Goal: Book appointment/travel/reservation

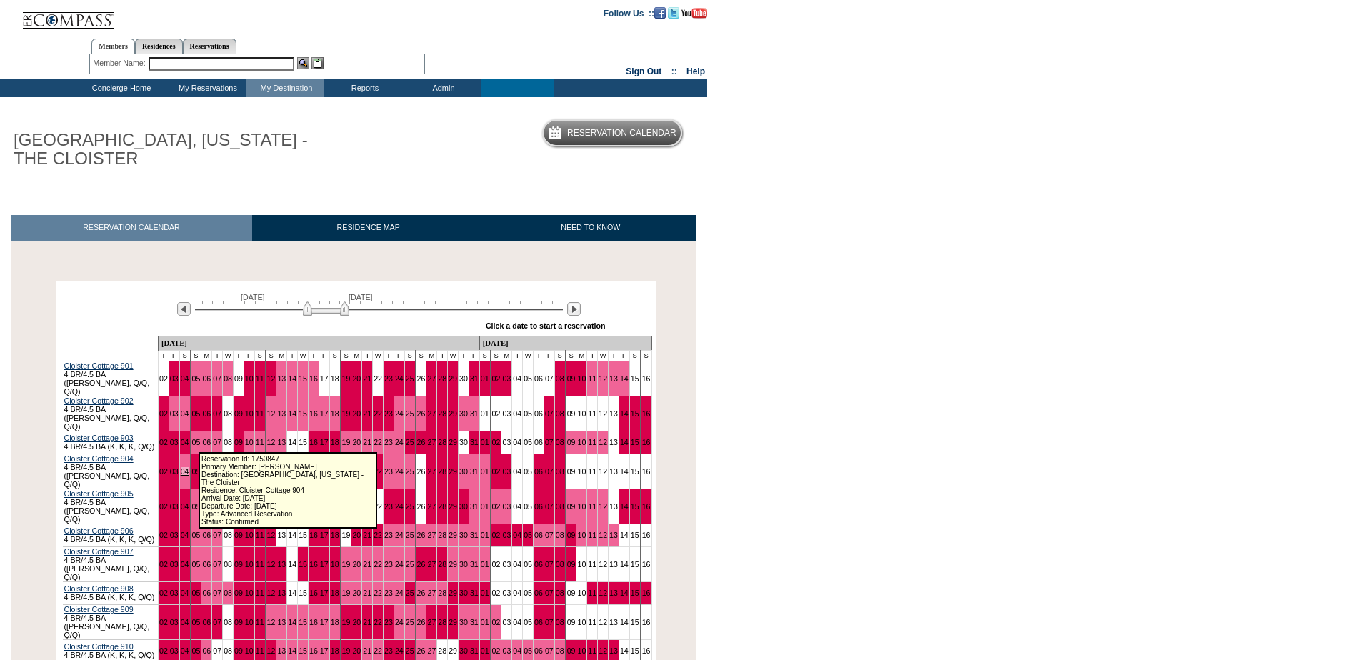
scroll to position [71, 0]
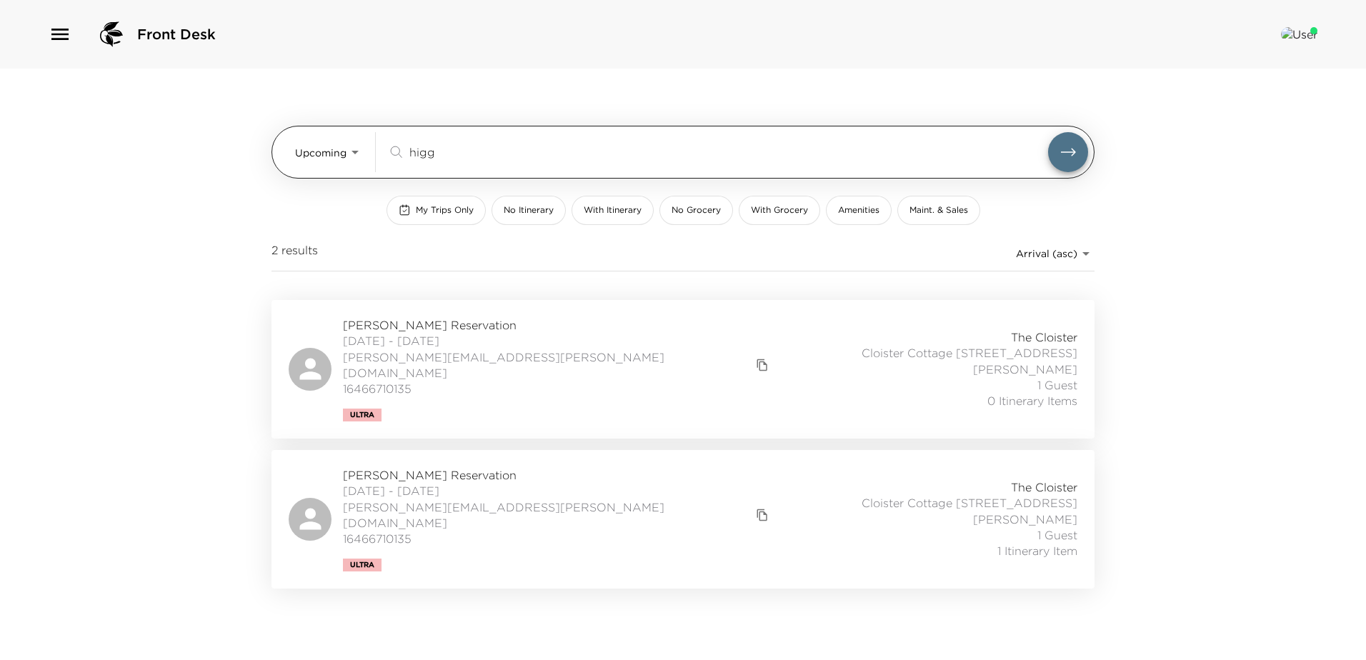
drag, startPoint x: 440, startPoint y: 149, endPoint x: 348, endPoint y: 146, distance: 92.2
click at [348, 146] on div "Upcoming Upcoming higg ​" at bounding box center [691, 152] width 793 height 40
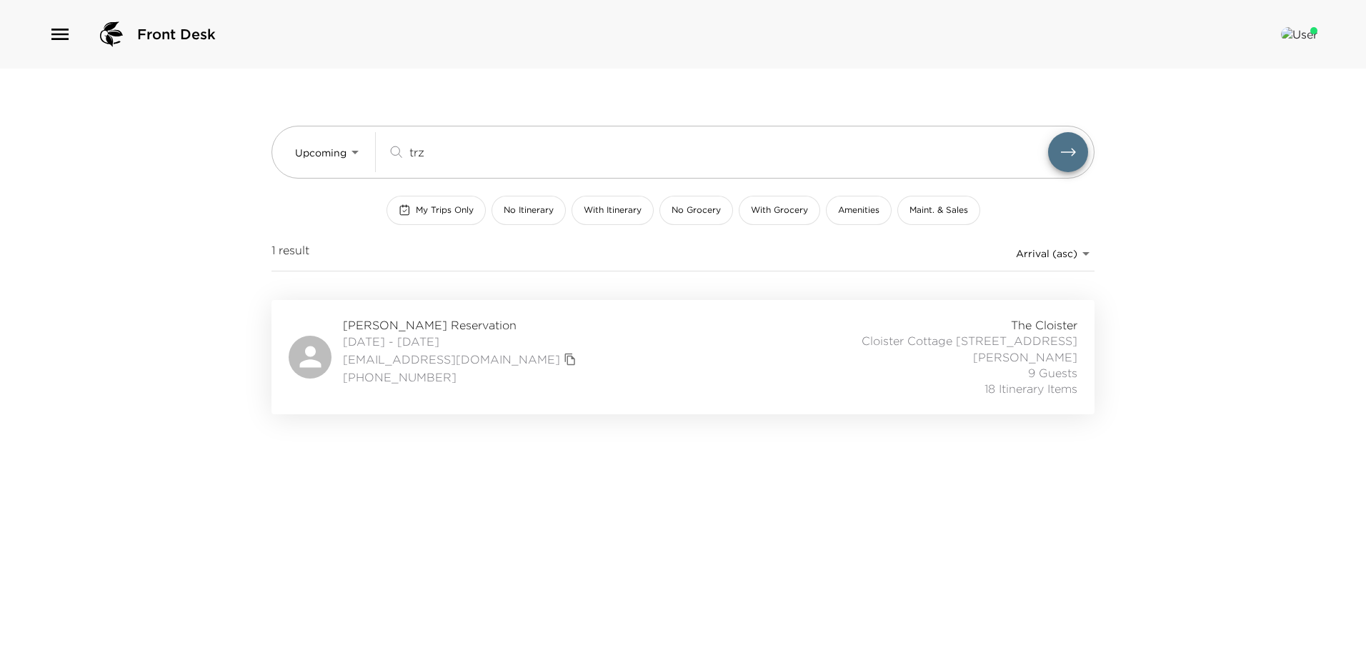
type input "trz"
click at [571, 351] on div "Christine Trzaska Reservation 10/19/2025 - 10/24/2025 mwtcmt@gmail.com +1 847 3…" at bounding box center [683, 357] width 789 height 80
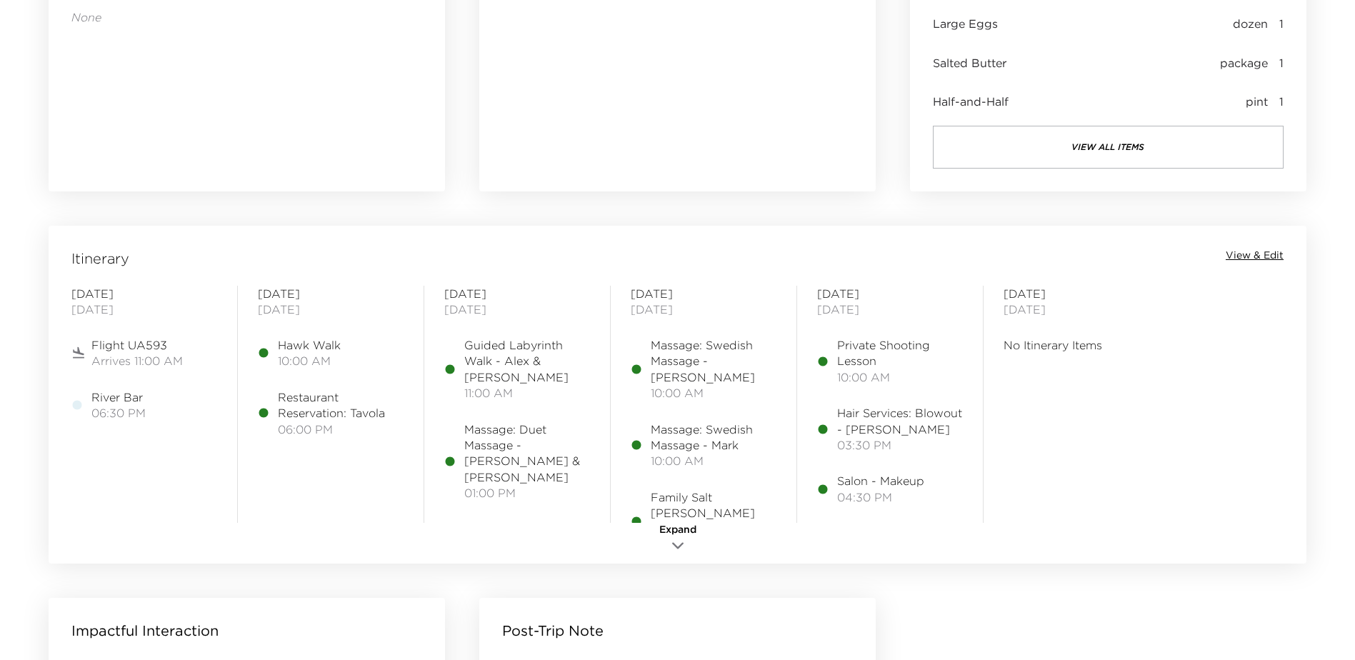
scroll to position [1000, 0]
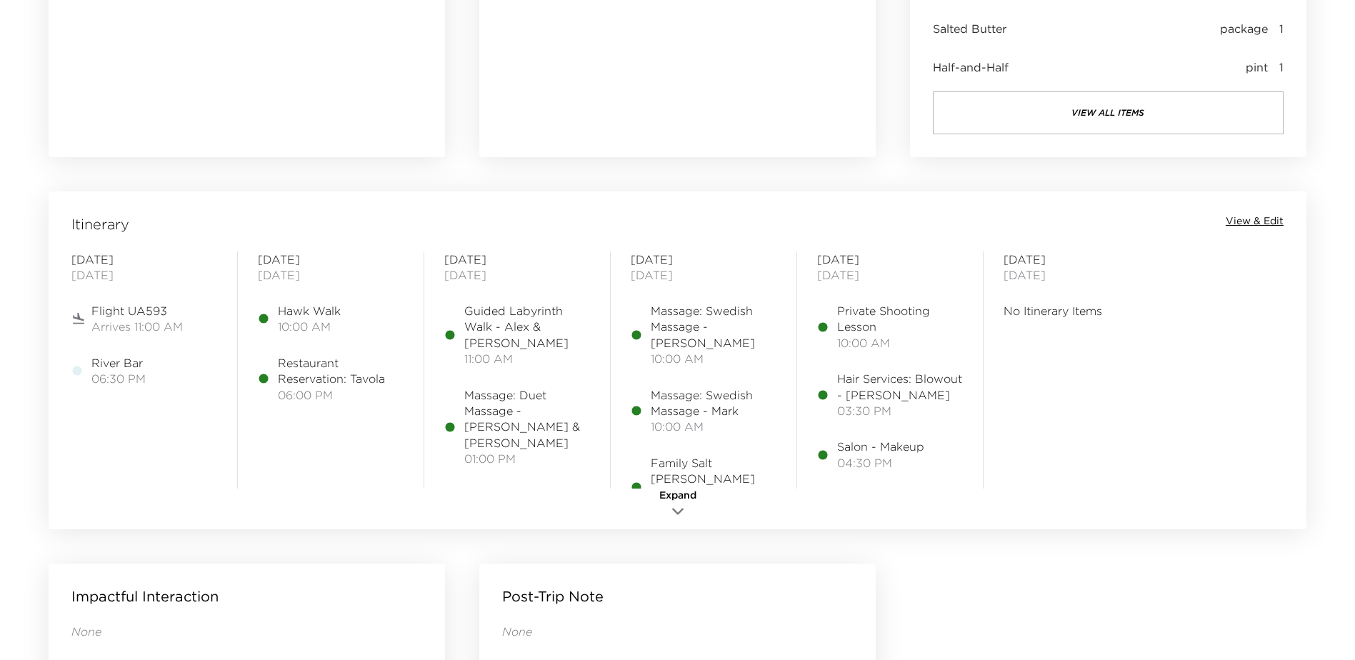
click at [1262, 221] on span "View & Edit" at bounding box center [1255, 221] width 58 height 14
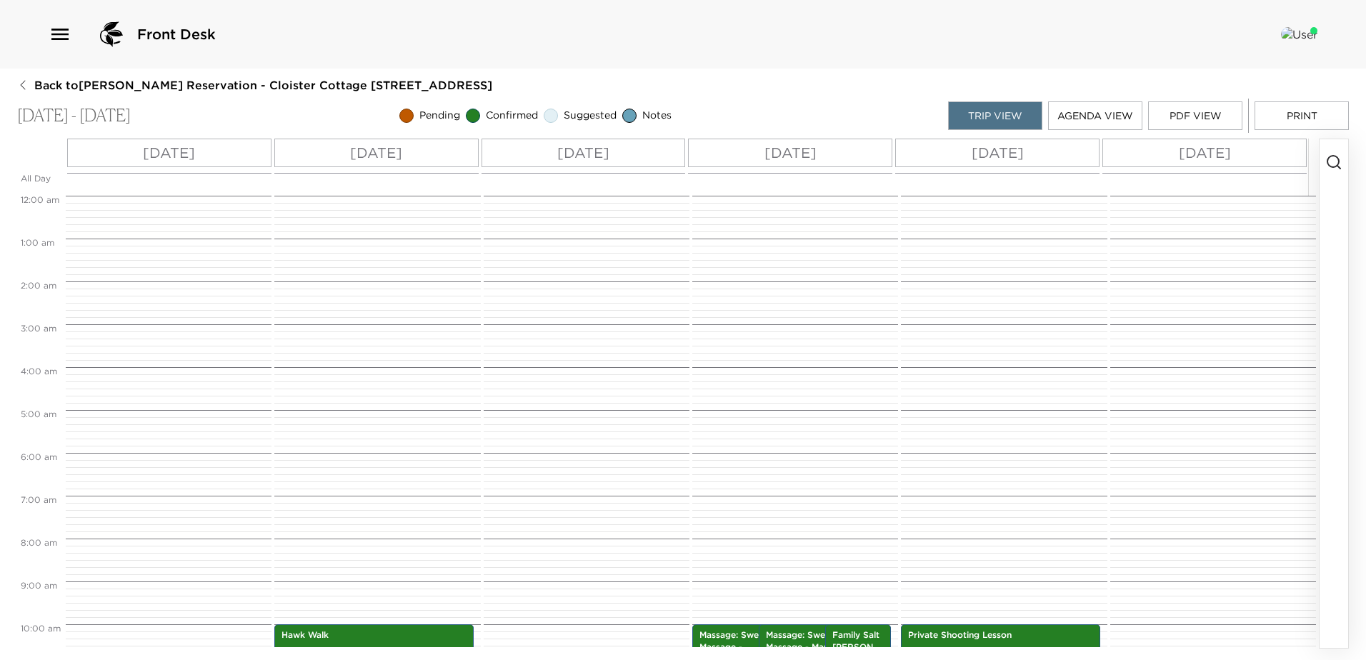
scroll to position [429, 0]
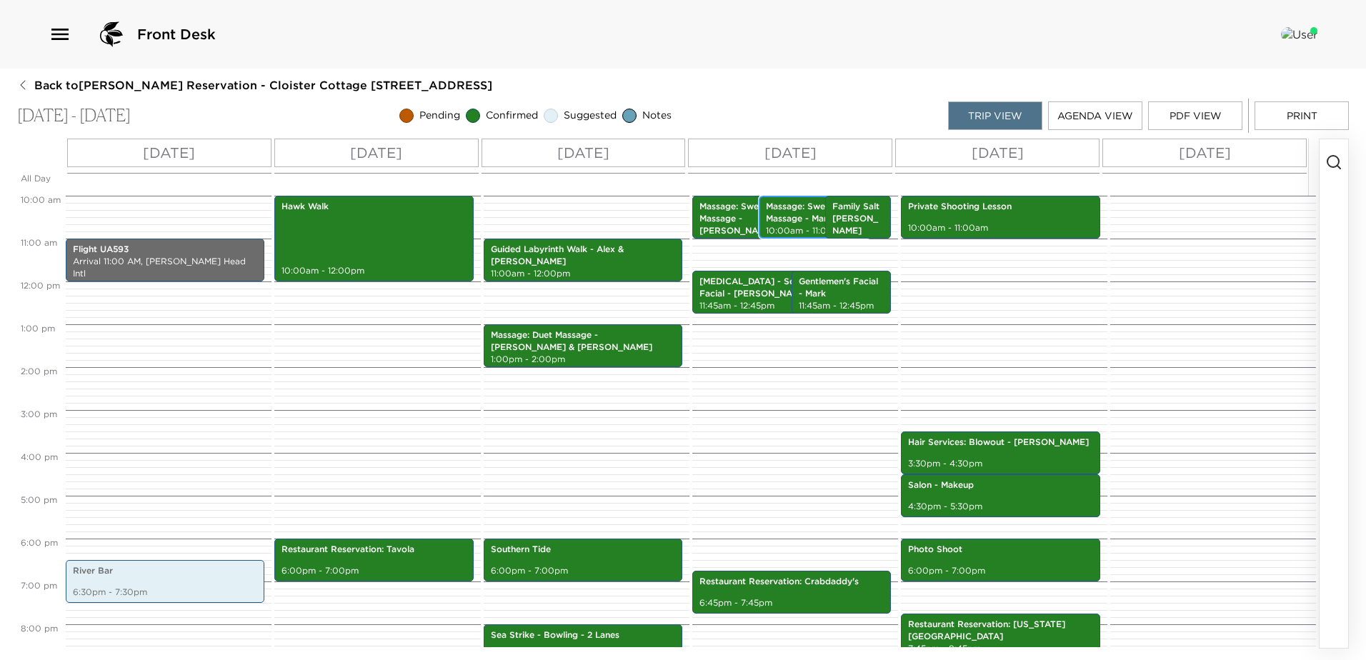
click at [812, 212] on p "Massage: Swedish Massage - Mark" at bounding box center [815, 213] width 99 height 24
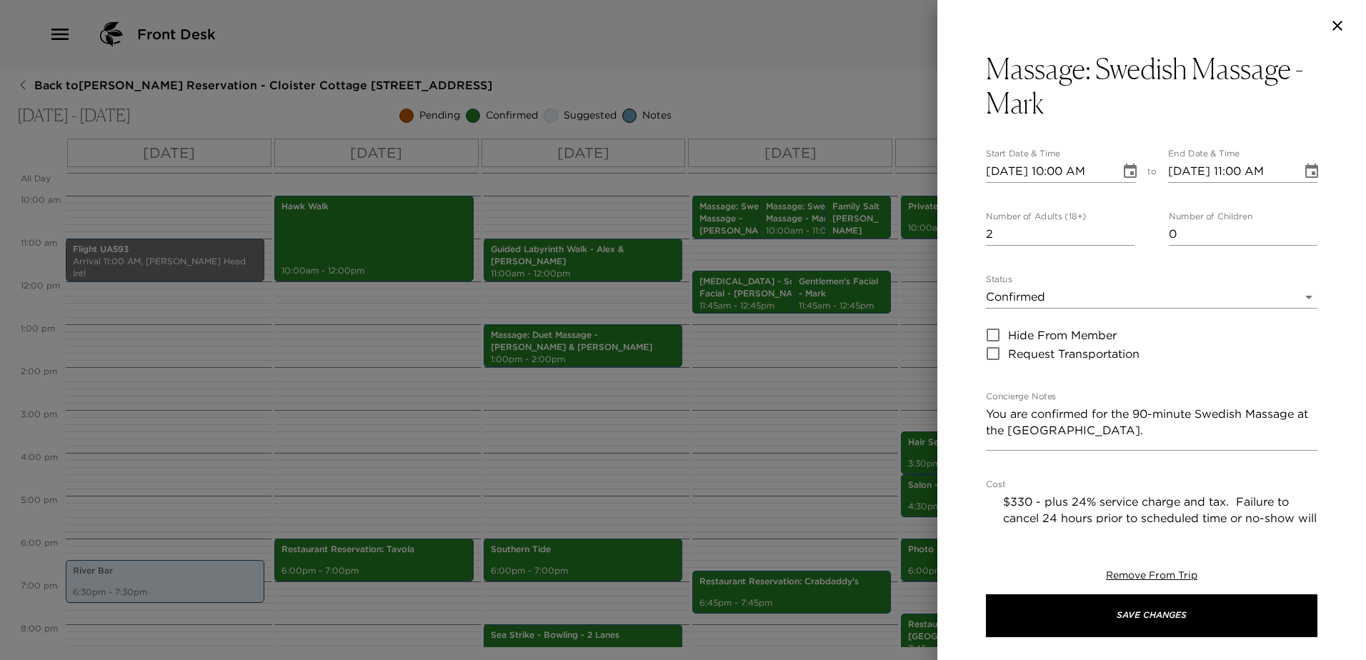
click at [1124, 234] on input "2" at bounding box center [1060, 234] width 149 height 23
click at [1124, 234] on input "3" at bounding box center [1060, 234] width 149 height 23
click at [1123, 246] on input "2" at bounding box center [1060, 234] width 149 height 23
type input "1"
click at [1123, 246] on input "1" at bounding box center [1060, 234] width 149 height 23
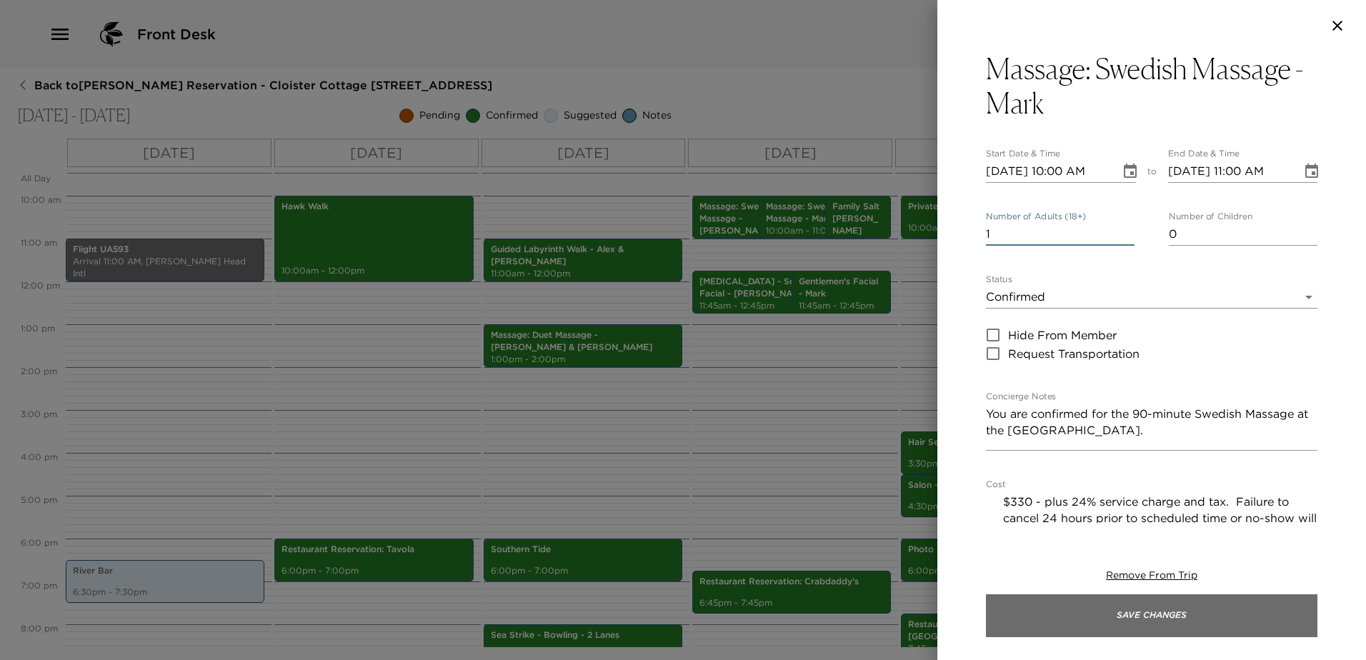
click at [1169, 618] on button "Save Changes" at bounding box center [1151, 615] width 331 height 43
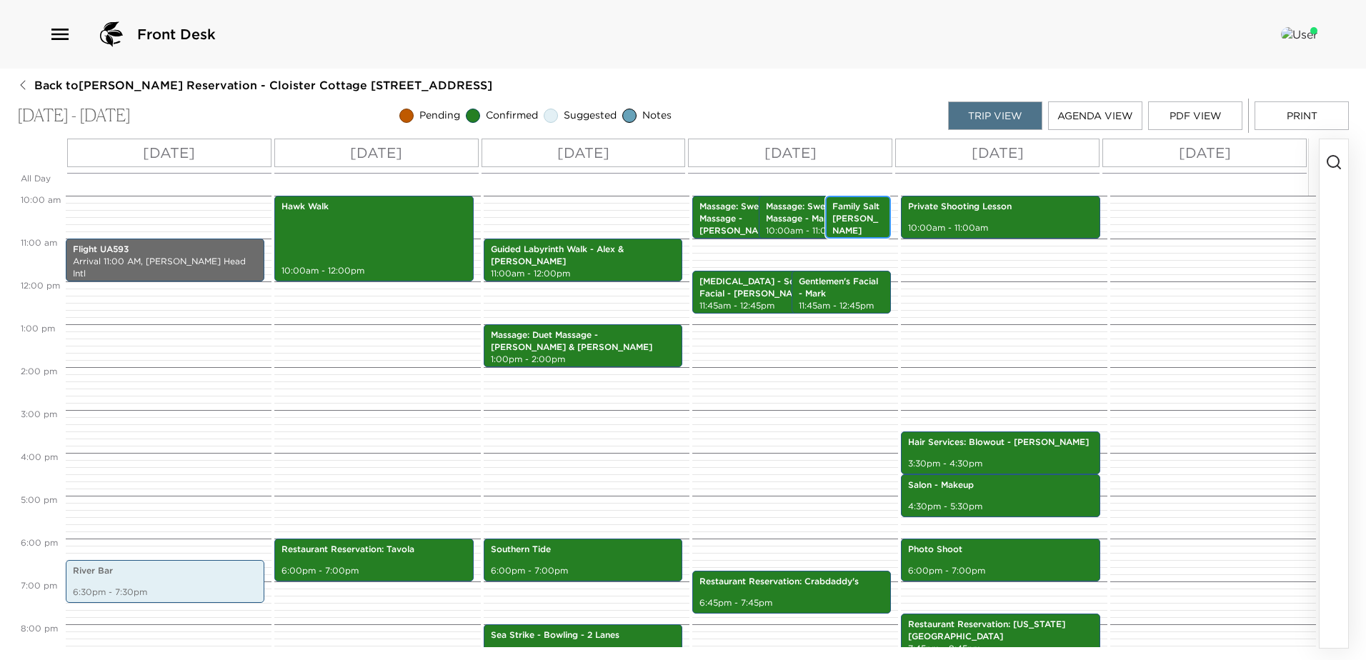
click at [858, 214] on p "Family Salt Marsh Kayaking" at bounding box center [858, 225] width 52 height 48
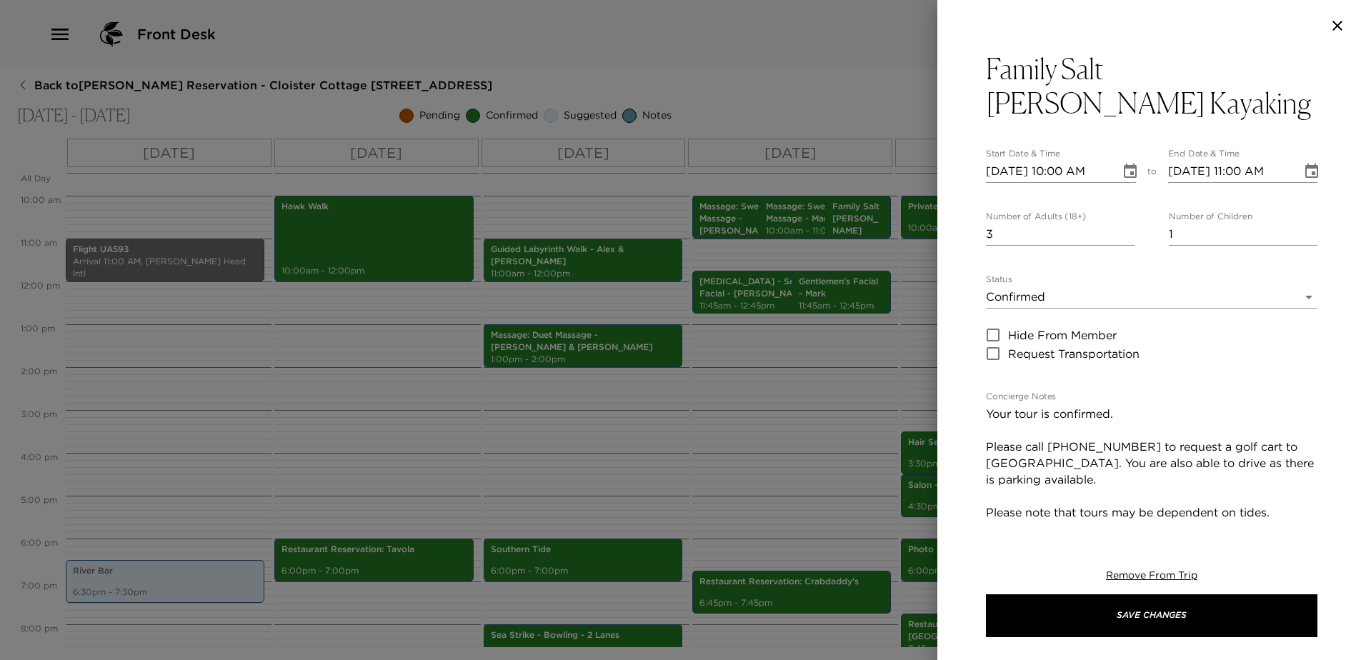
click at [1123, 223] on input "3" at bounding box center [1060, 234] width 149 height 23
type input "4"
click at [1123, 223] on input "4" at bounding box center [1060, 234] width 149 height 23
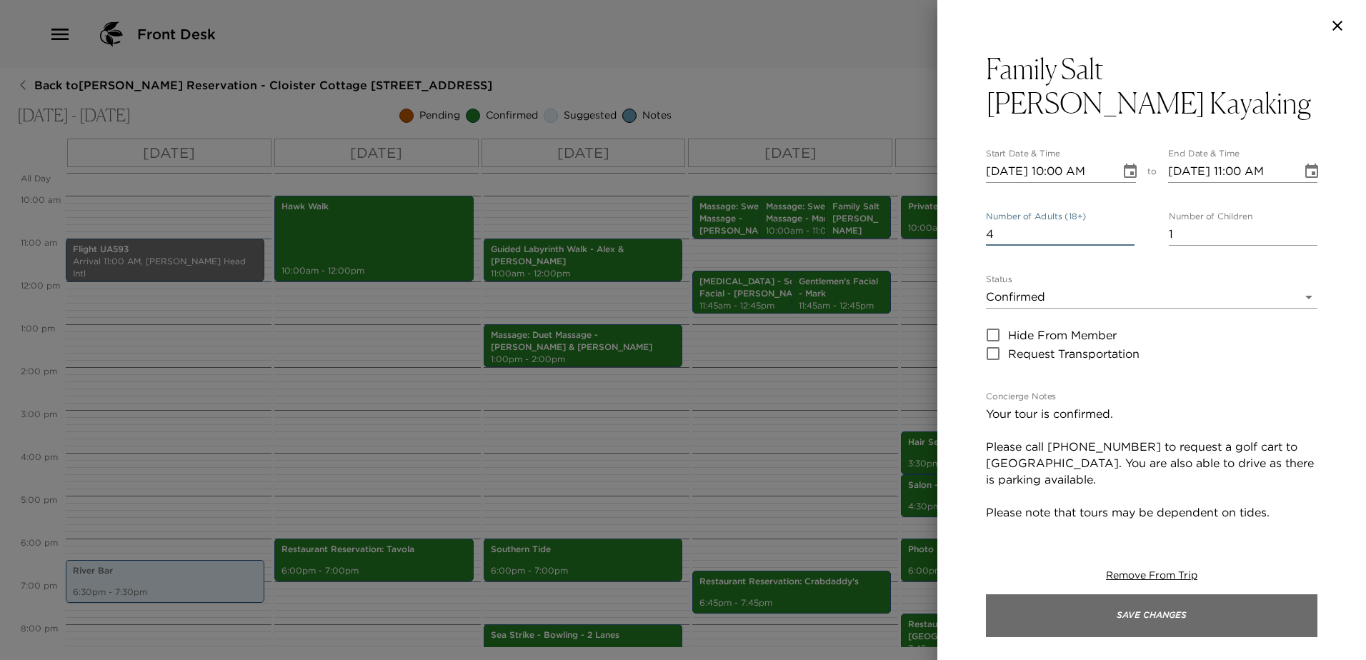
click at [1167, 614] on button "Save Changes" at bounding box center [1151, 615] width 331 height 43
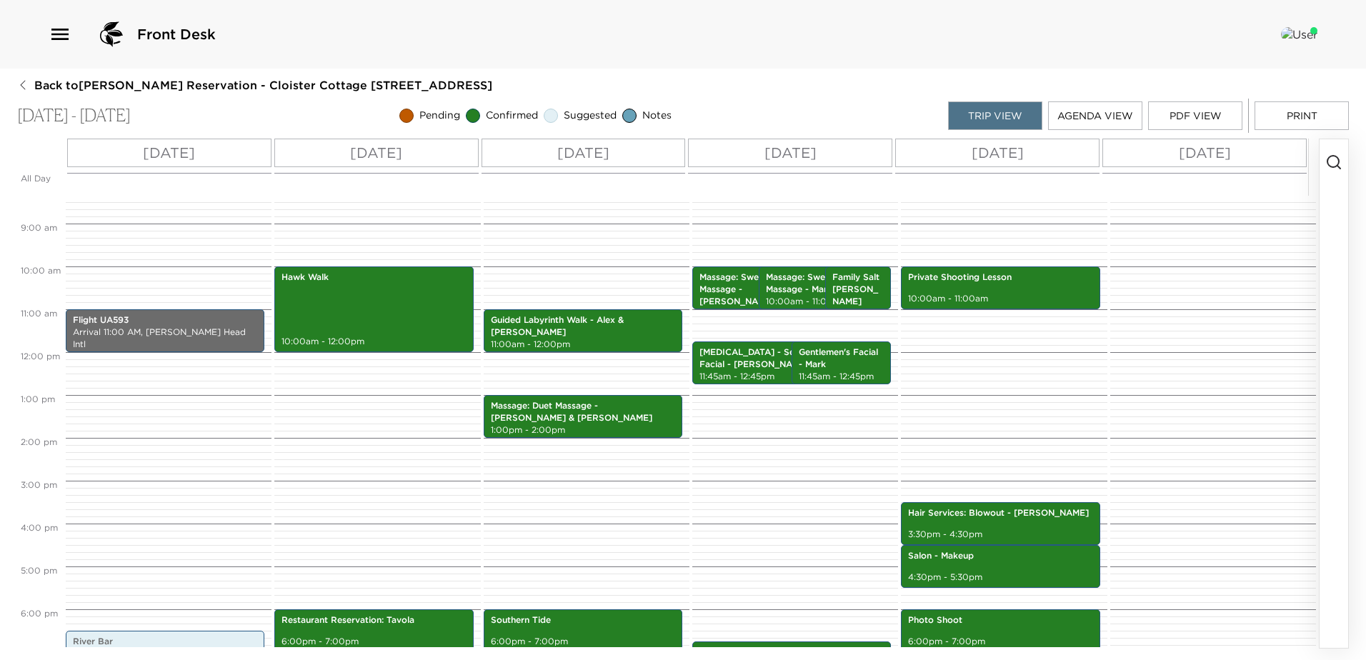
scroll to position [357, 0]
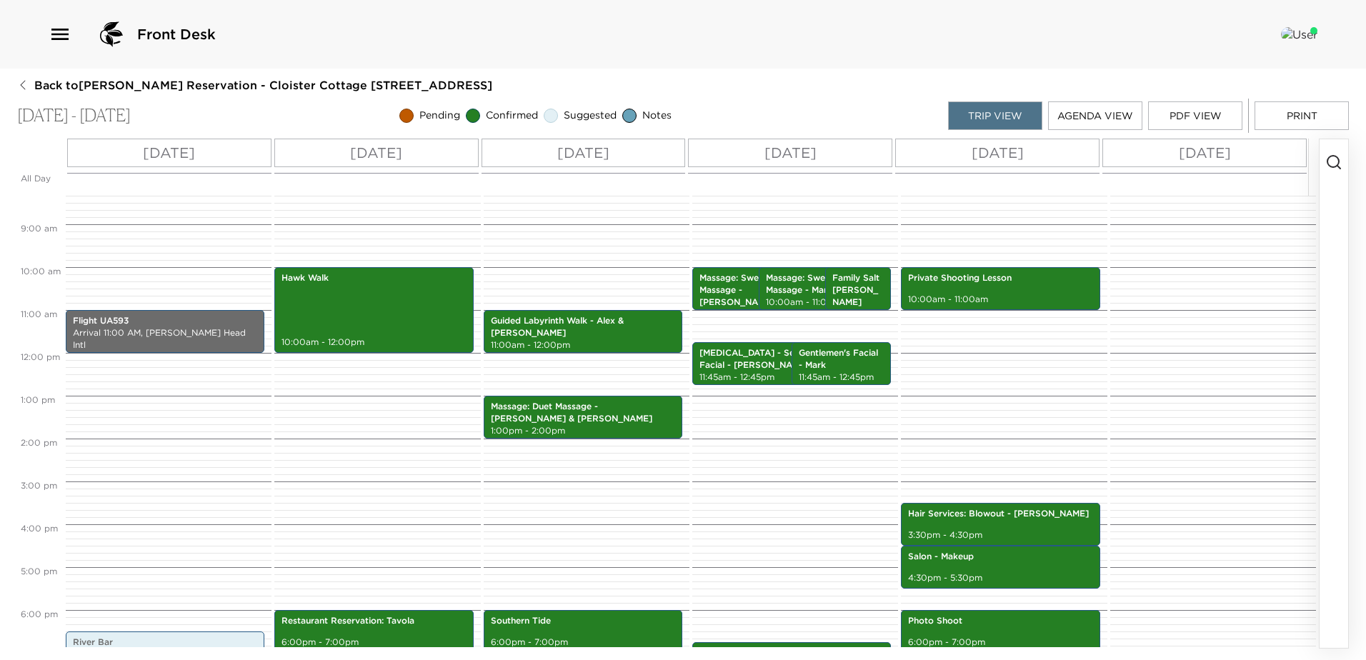
click at [789, 148] on p "Wed 10/22" at bounding box center [790, 152] width 52 height 21
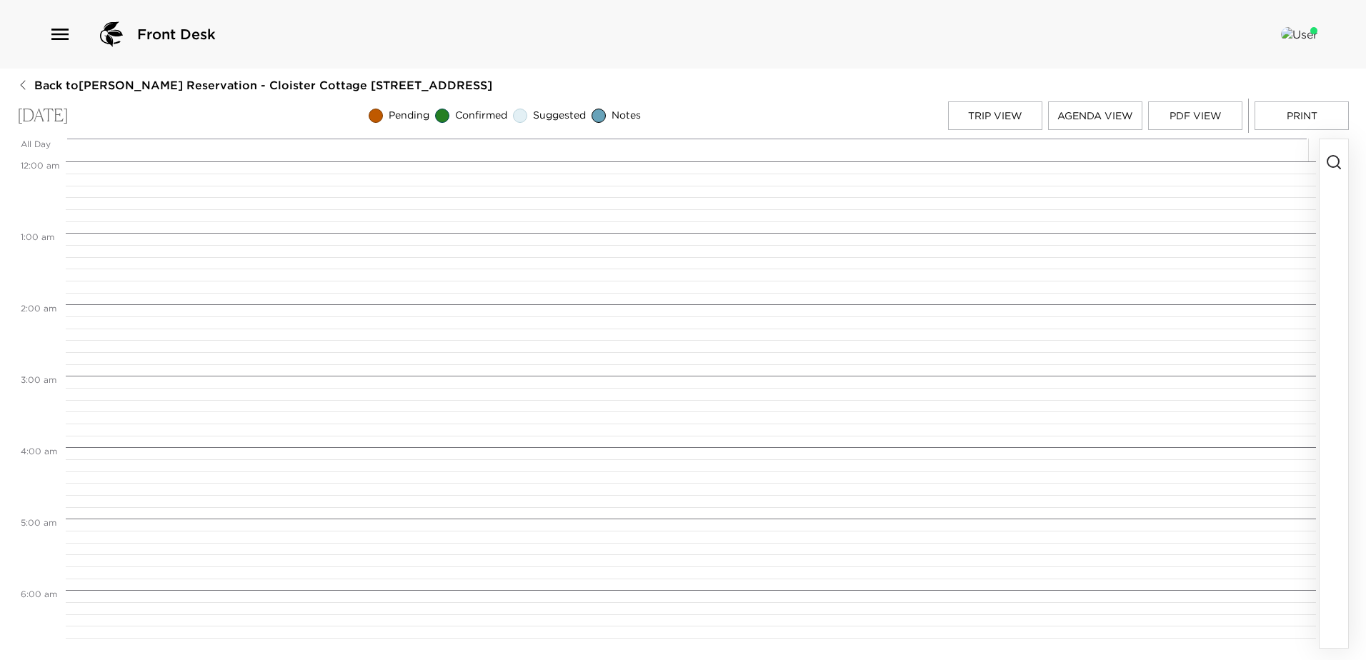
scroll to position [714, 0]
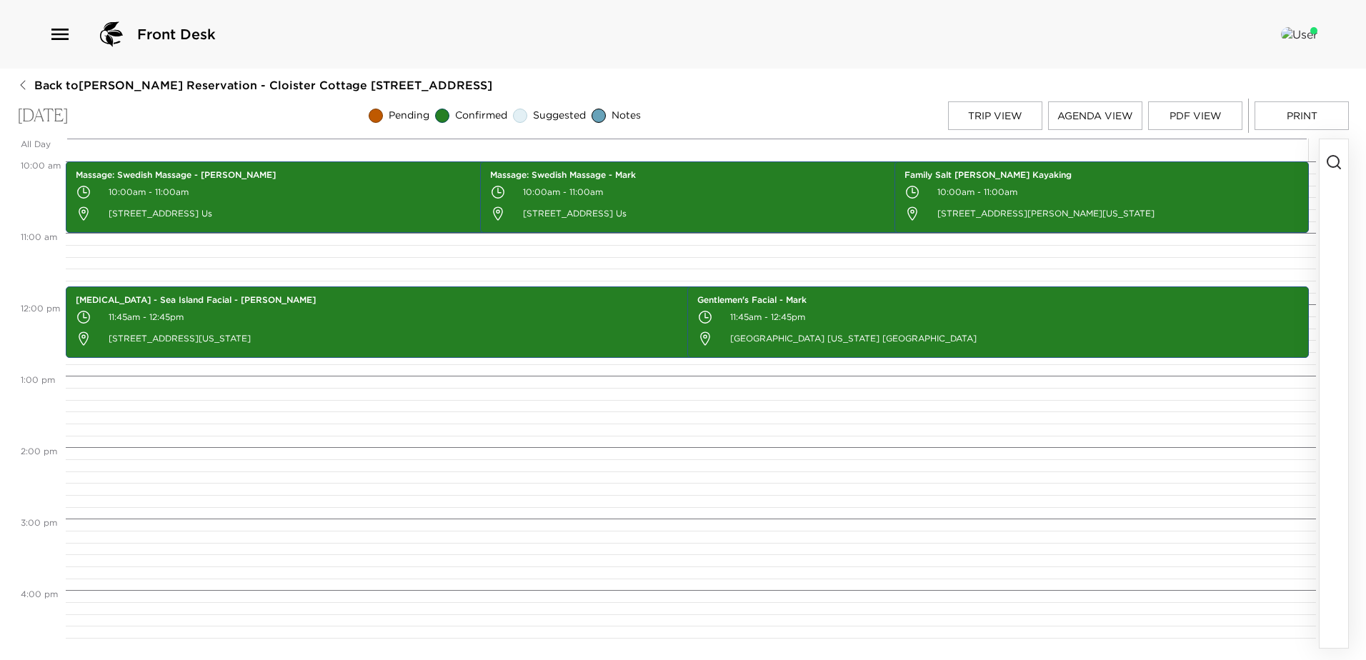
click at [1332, 163] on icon "button" at bounding box center [1333, 162] width 17 height 17
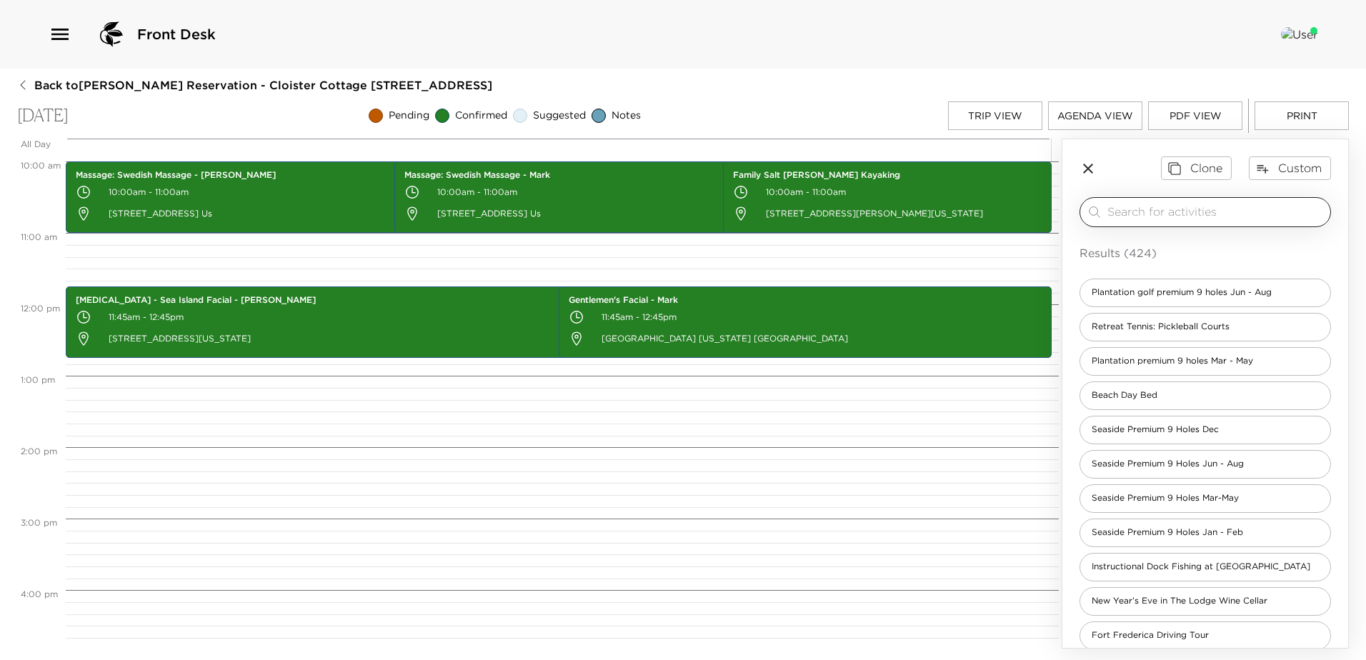
click at [1126, 206] on input "search" at bounding box center [1215, 212] width 217 height 16
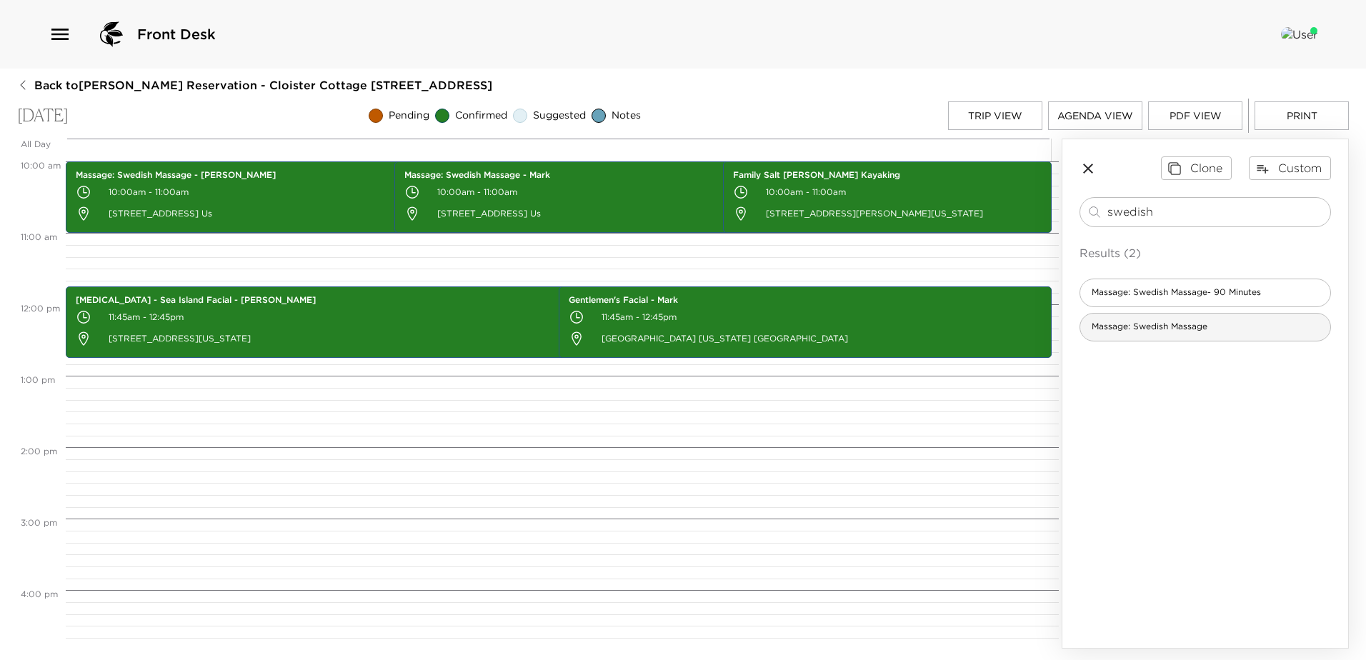
type input "swedish"
click at [1117, 331] on span "Massage: Swedish Massage" at bounding box center [1149, 327] width 139 height 12
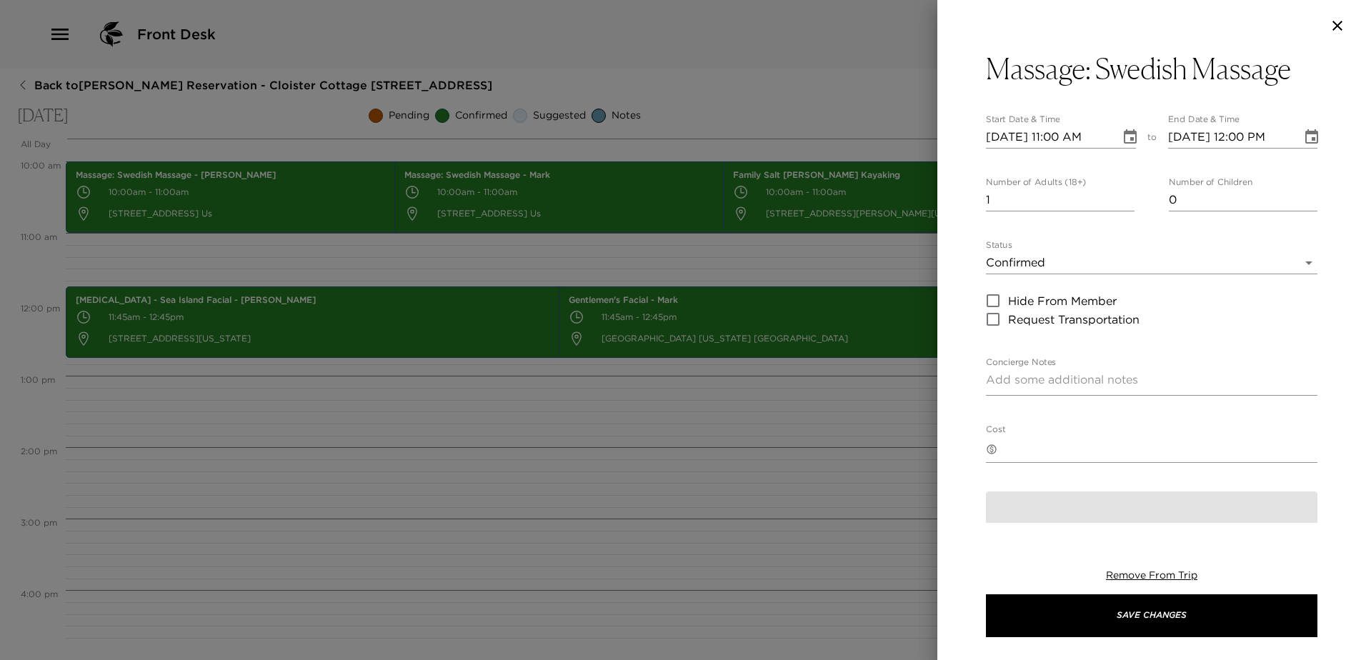
type textarea "You are confirmed for a 60-minute Swedish Massage at the Sea Island Spa."
type textarea "$220 - plus 24% service charge and tax. Failure to cancel 24 hours prior to sch…"
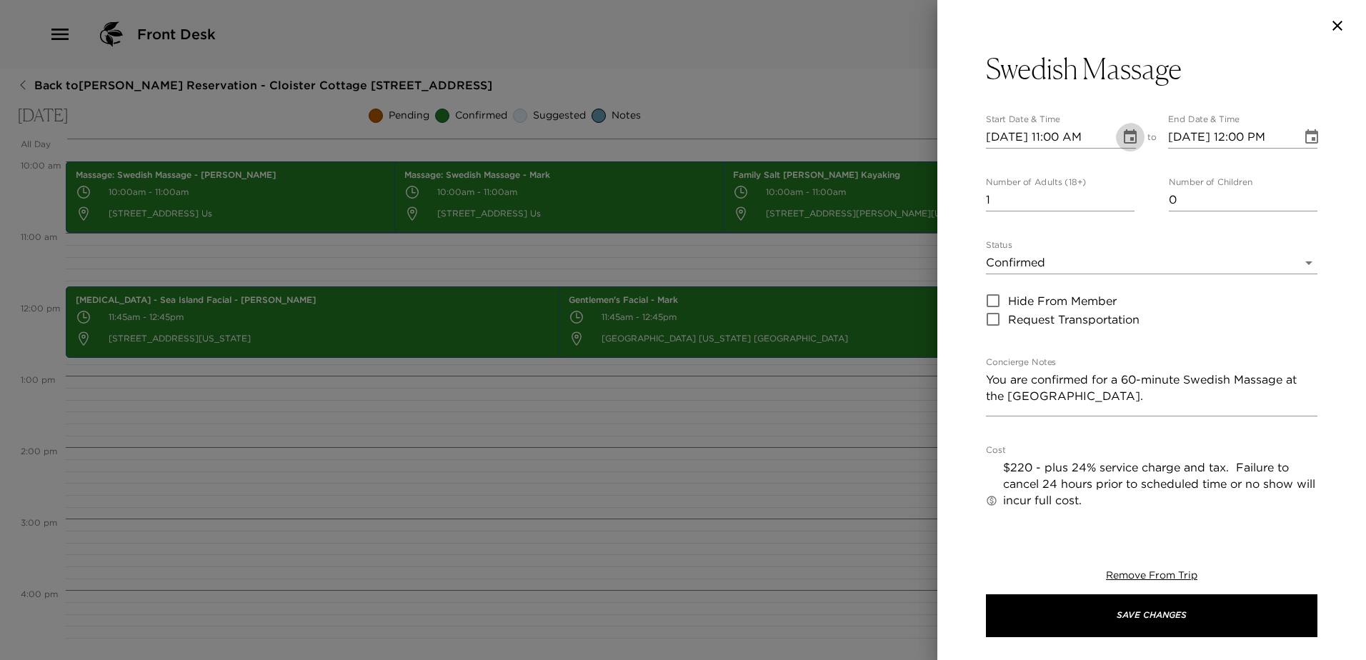
click at [1122, 138] on icon "Choose date, selected date is Oct 22, 2025" at bounding box center [1130, 137] width 17 height 17
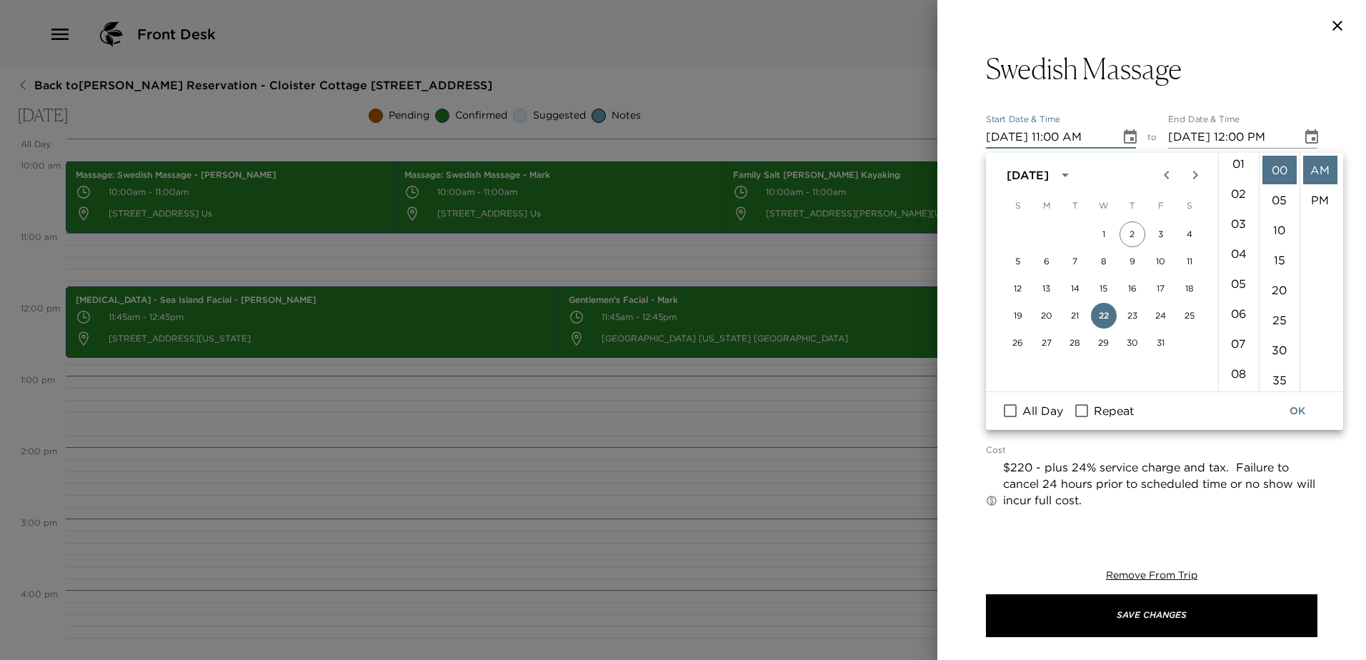
scroll to position [0, 0]
click at [1232, 173] on li "12" at bounding box center [1239, 170] width 34 height 29
click at [1319, 201] on li "PM" at bounding box center [1320, 200] width 34 height 29
type input "10/22/2025 12:00 PM"
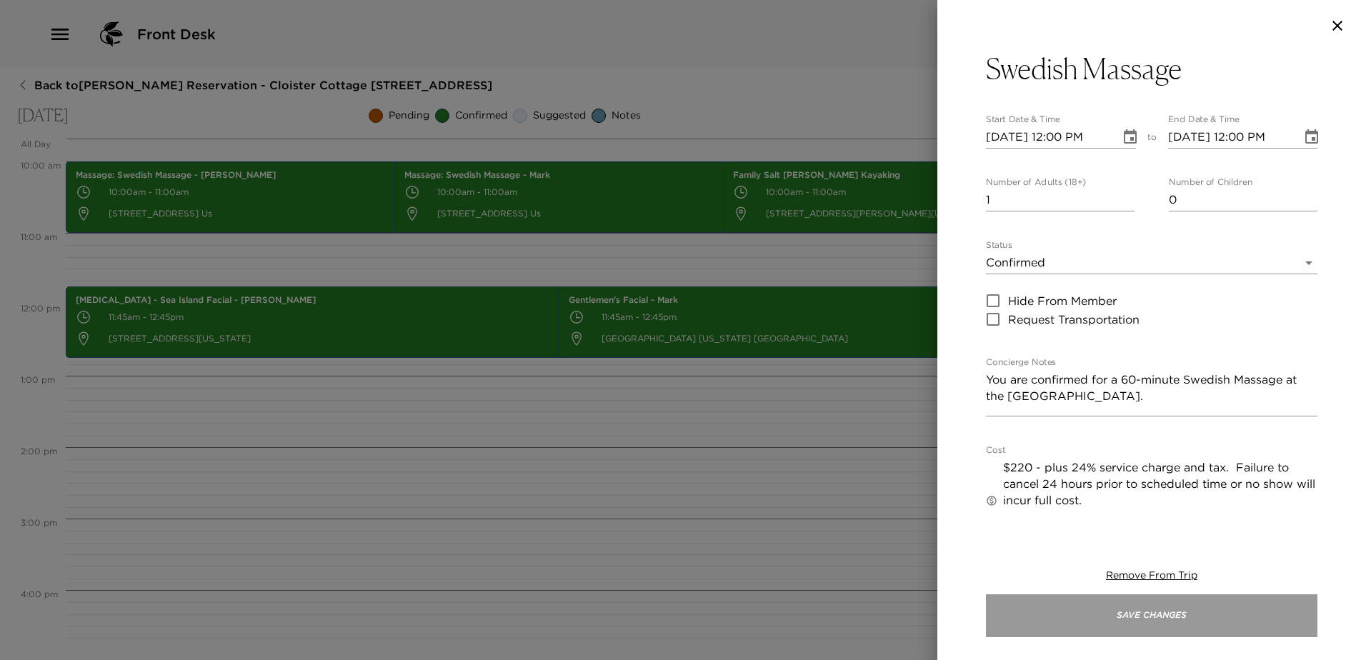
click at [1165, 619] on button "Save Changes" at bounding box center [1151, 615] width 331 height 43
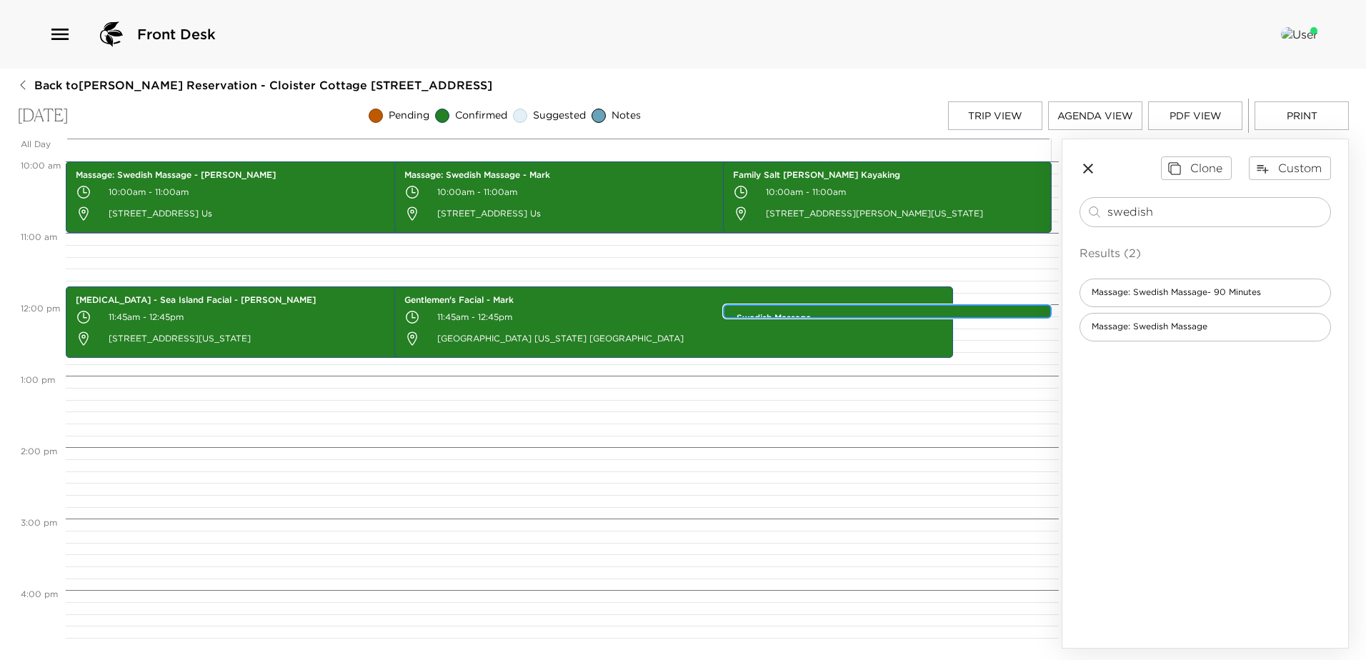
click at [827, 305] on div "Swedish Massage 12:00pm - 12:00pm 100 Cloister Drive Sea Island GA 31561 Us" at bounding box center [887, 311] width 329 height 14
click at [831, 305] on div "Swedish Massage 12:00pm - 12:00pm 100 Cloister Drive Sea Island GA 31561 Us" at bounding box center [887, 311] width 329 height 14
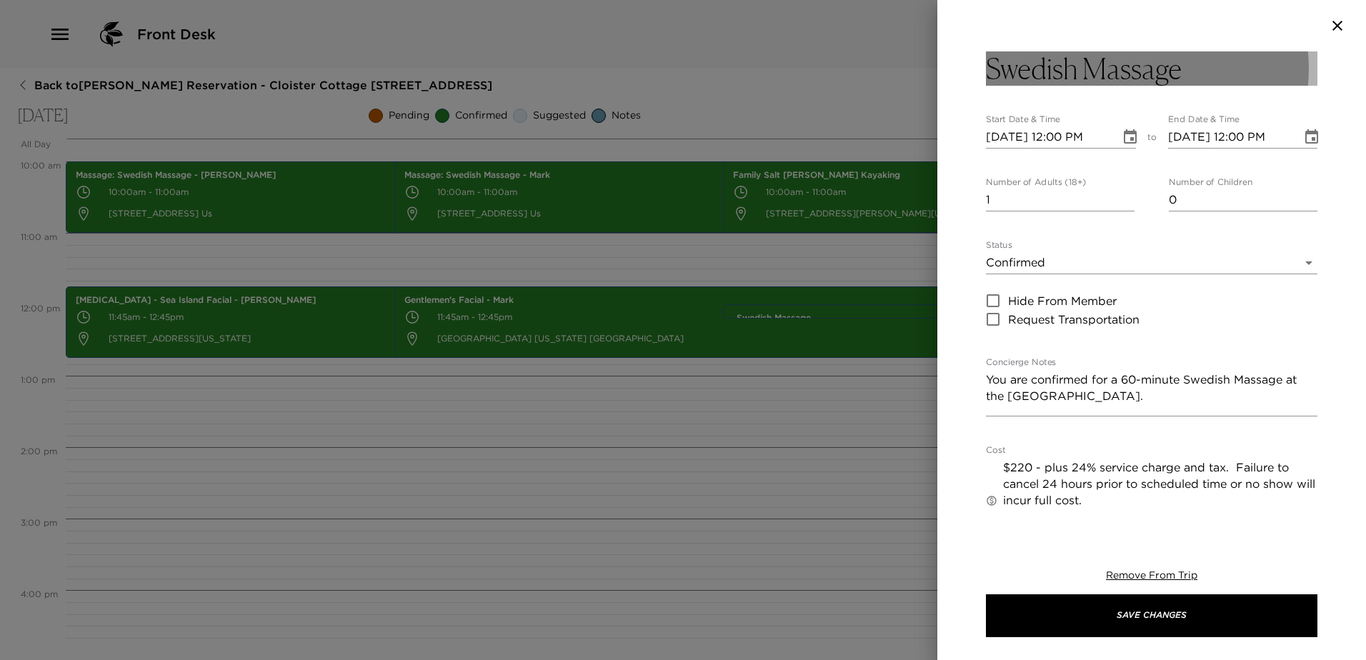
click at [1188, 64] on button "Swedish Massage" at bounding box center [1151, 68] width 331 height 34
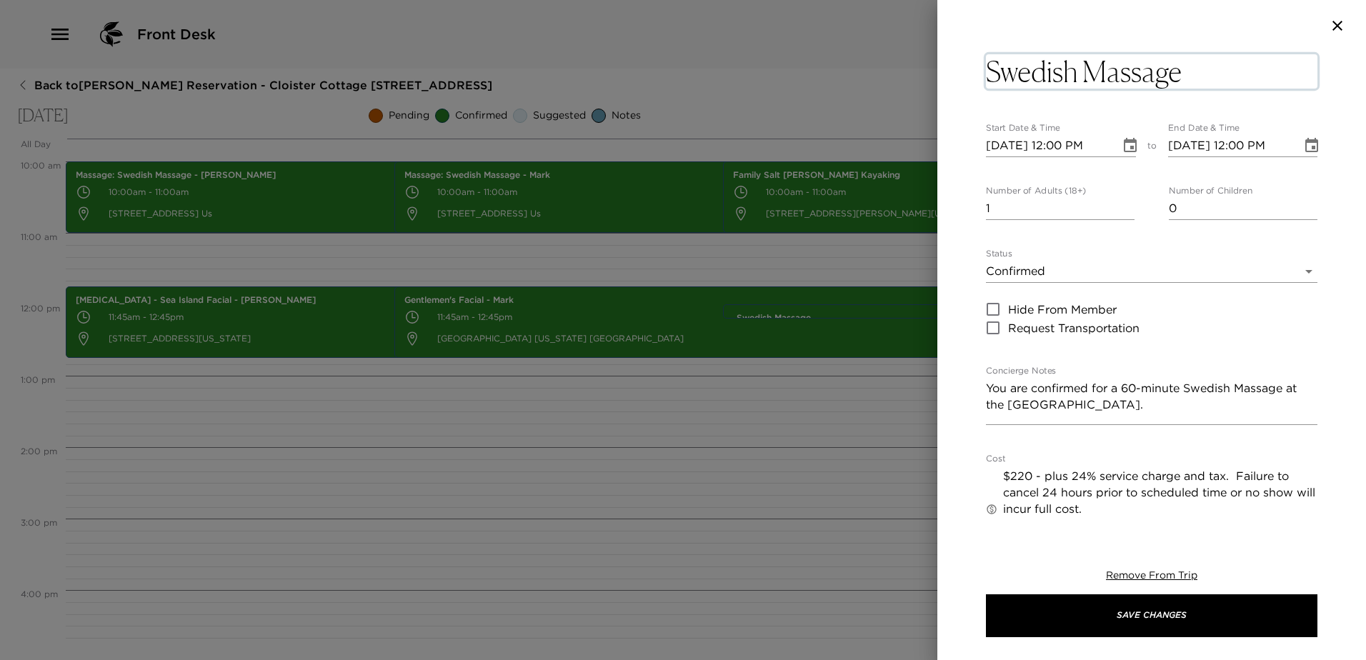
click at [1190, 73] on textarea "Swedish Massage" at bounding box center [1151, 71] width 331 height 34
type textarea "Swedish Massage - Emily"
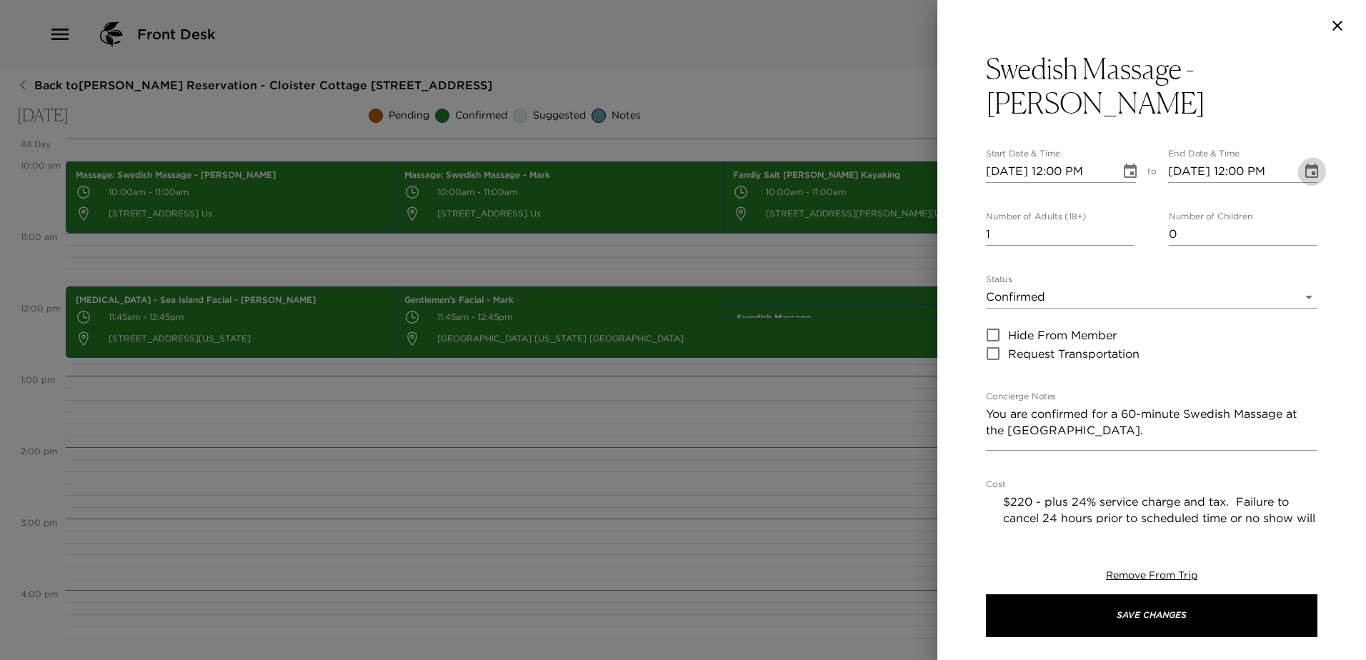
click at [1303, 163] on icon "Choose date, selected date is Oct 22, 2025" at bounding box center [1311, 171] width 17 height 17
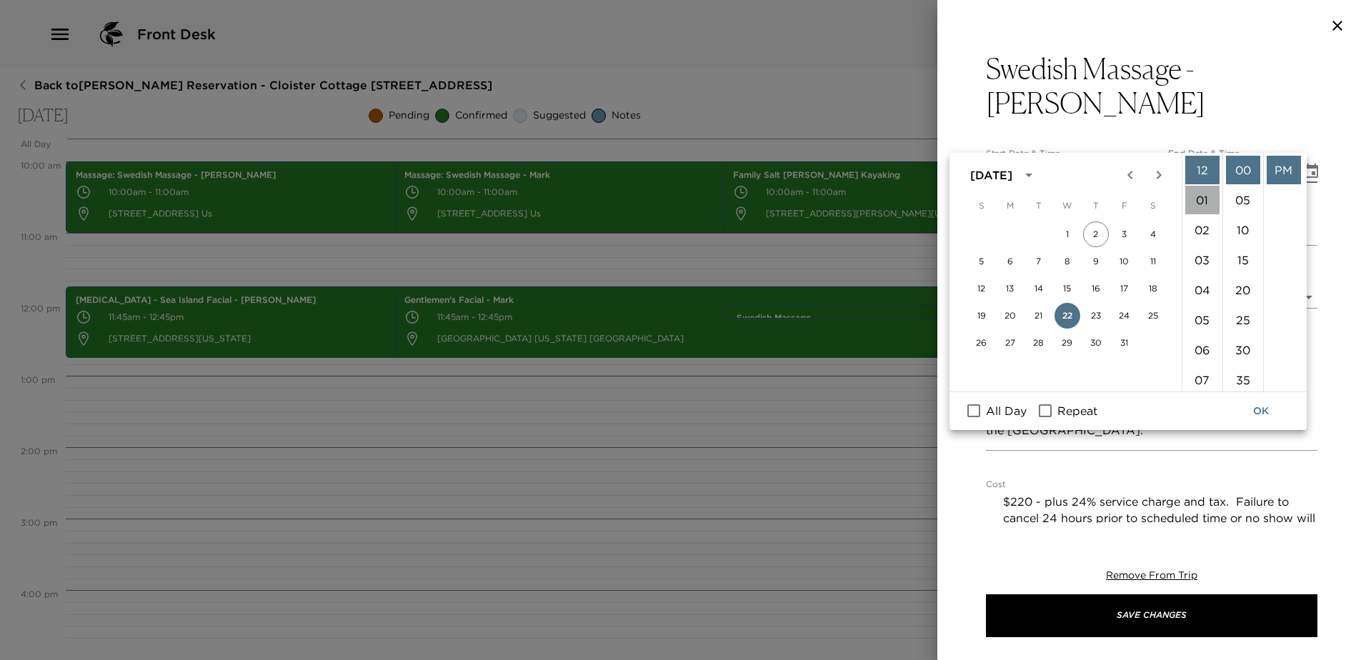
click at [1202, 206] on li "01" at bounding box center [1202, 200] width 34 height 29
type input "10/22/2025 01:00 PM"
click at [1264, 412] on button "OK" at bounding box center [1261, 411] width 46 height 26
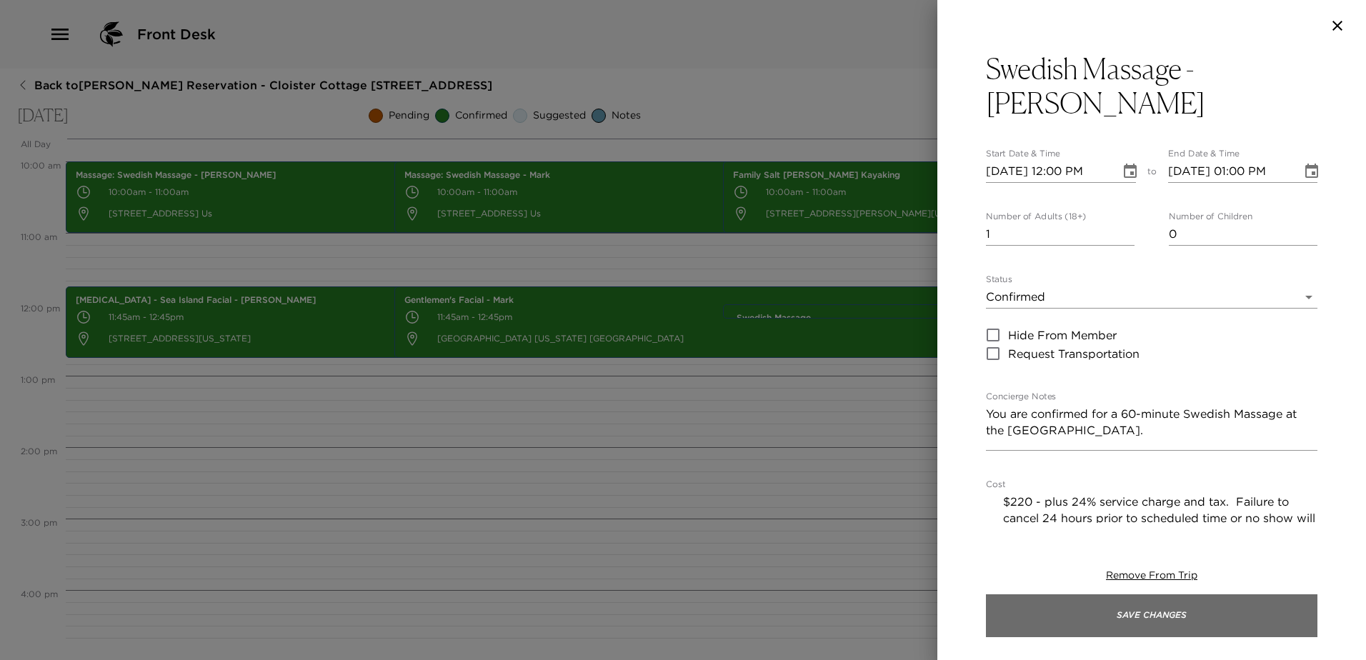
click at [1148, 615] on button "Save Changes" at bounding box center [1151, 615] width 331 height 43
